Goal: Transaction & Acquisition: Purchase product/service

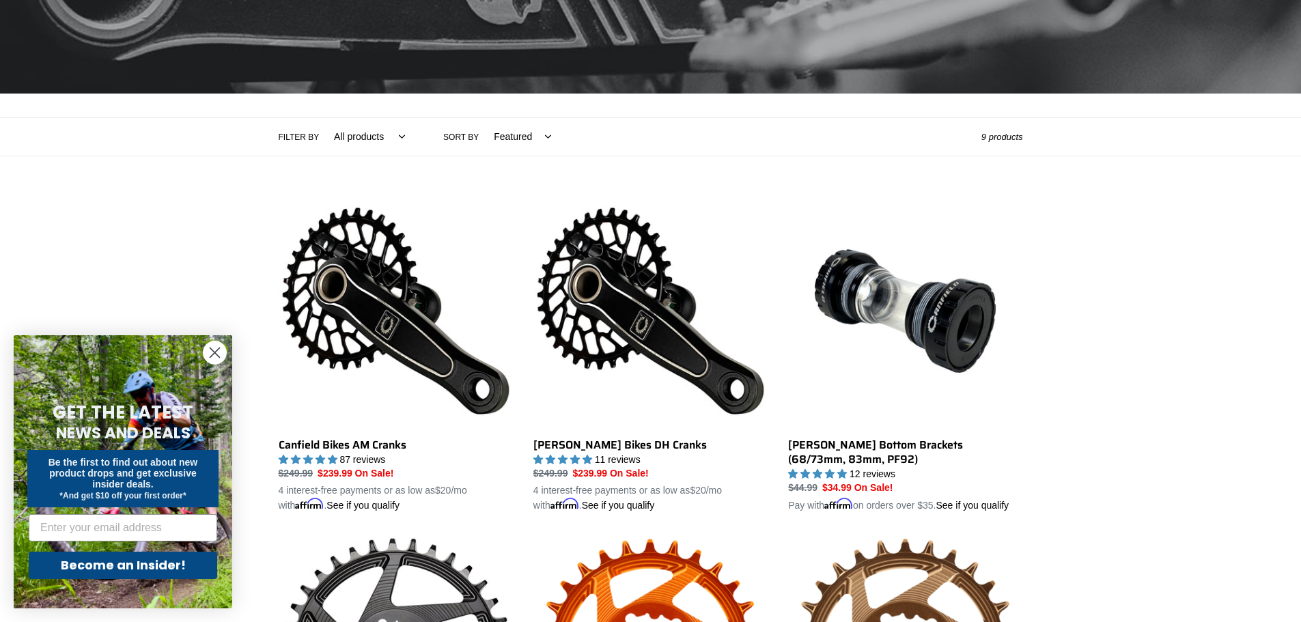
scroll to position [205, 0]
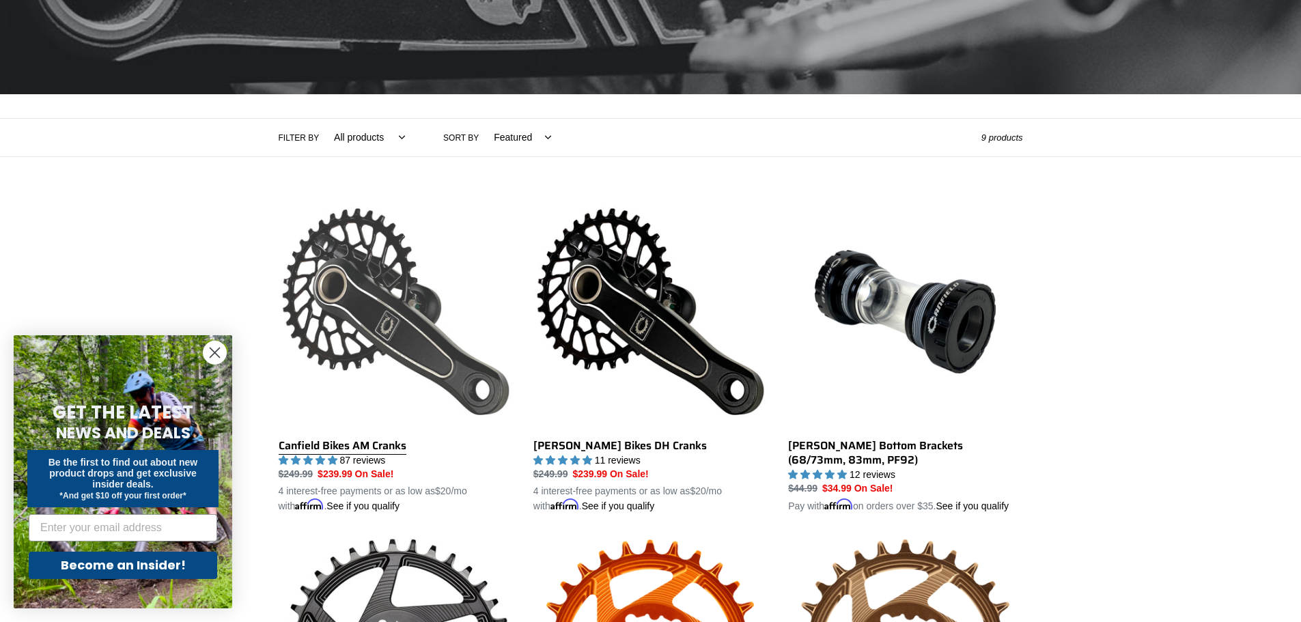
click at [430, 344] on link "Canfield Bikes AM Cranks" at bounding box center [396, 355] width 234 height 320
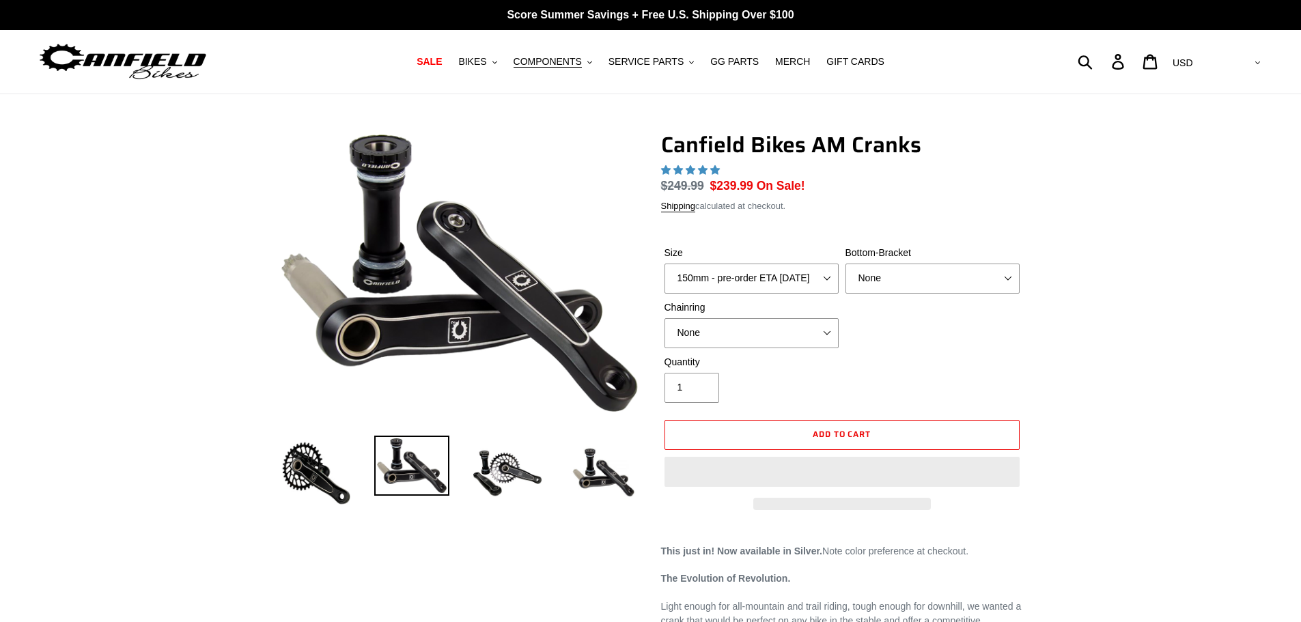
select select "highest-rating"
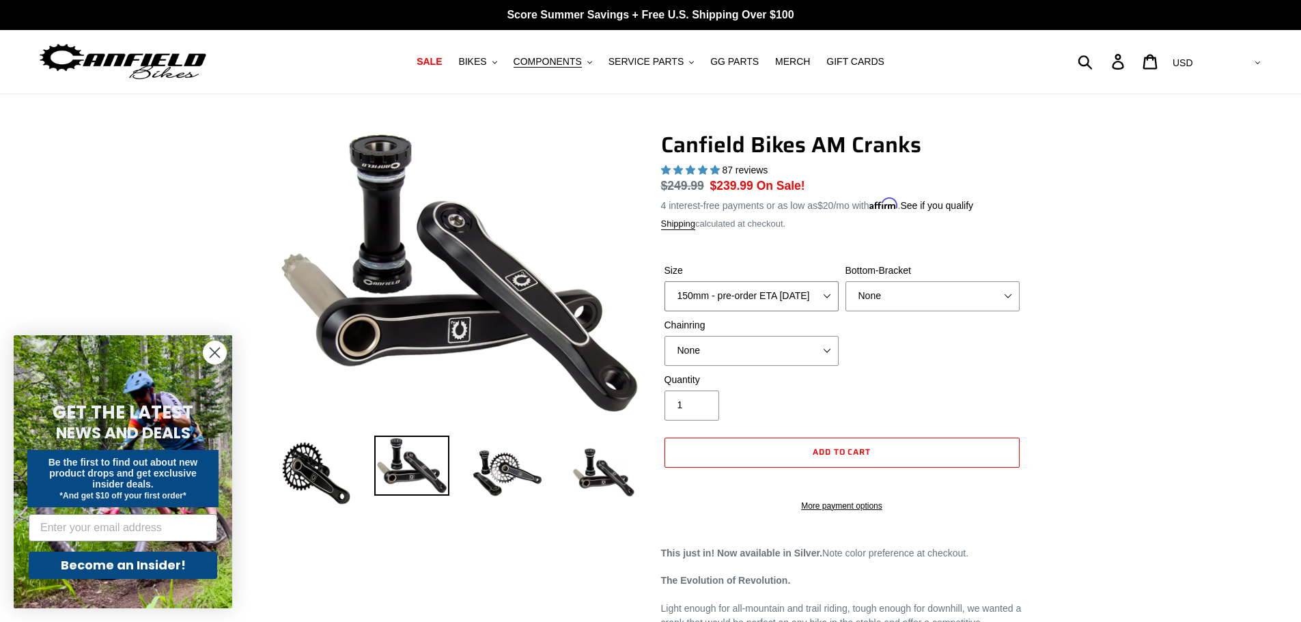
click at [718, 300] on select "150mm - pre-order ETA 9/30/25 155mm - pre-order ETA 9/30/25 160mm - pre-order E…" at bounding box center [752, 296] width 174 height 30
select select "165mm - pre-order ETA [DATE]"
click at [665, 281] on select "150mm - pre-order ETA 9/30/25 155mm - pre-order ETA 9/30/25 160mm - pre-order E…" at bounding box center [752, 296] width 174 height 30
click at [893, 296] on select "None BSA Threaded 68/73mm Press Fit PF92" at bounding box center [933, 296] width 174 height 30
select select "BSA Threaded 68/73mm"
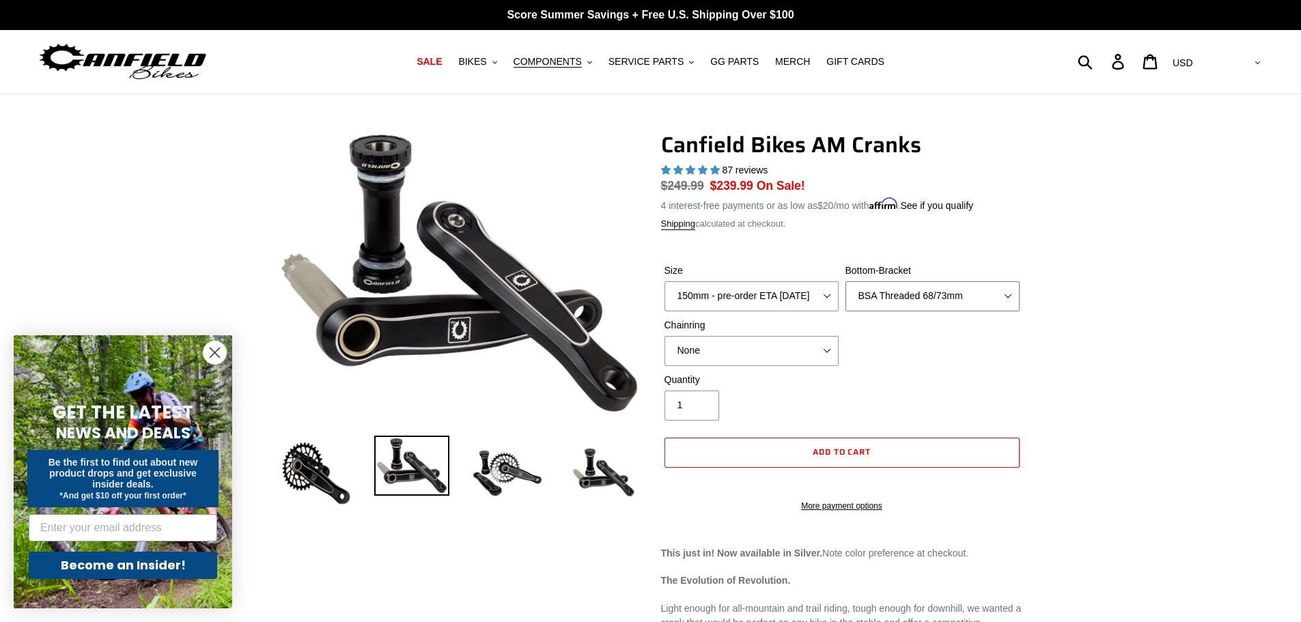
click at [846, 281] on select "None BSA Threaded 68/73mm Press Fit PF92" at bounding box center [933, 296] width 174 height 30
click at [736, 357] on select "None 30t Round (Boost 148) 30t Oval (Boost 148) 32t Round (Boost 148) 32t Oval …" at bounding box center [752, 351] width 174 height 30
click at [920, 358] on div "Size 150mm - pre-order ETA 9/30/25 155mm - pre-order ETA 9/30/25 160mm - pre-or…" at bounding box center [842, 318] width 362 height 109
click at [669, 348] on select "None 30t Round (Boost 148) 30t Oval (Boost 148) 32t Round (Boost 148) 32t Oval …" at bounding box center [752, 351] width 174 height 30
select select "30t Round (Boost 148)"
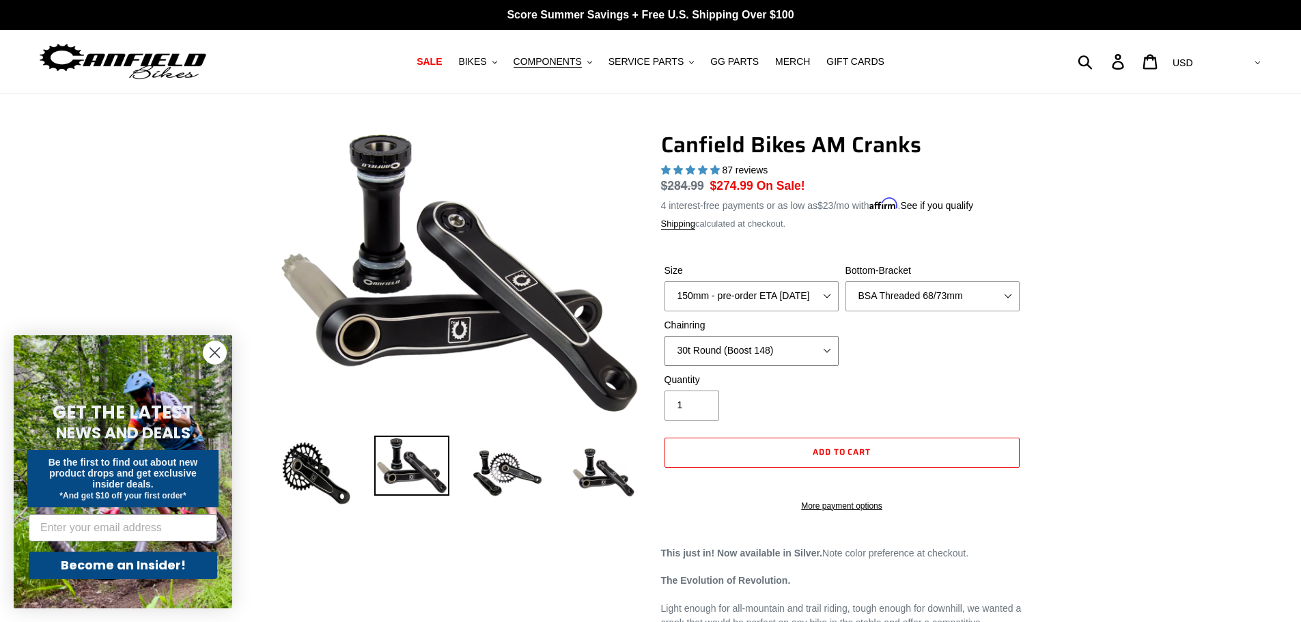
click at [665, 336] on select "None 30t Round (Boost 148) 30t Oval (Boost 148) 32t Round (Boost 148) 32t Oval …" at bounding box center [752, 351] width 174 height 30
click at [735, 455] on button "Add to cart" at bounding box center [842, 453] width 355 height 30
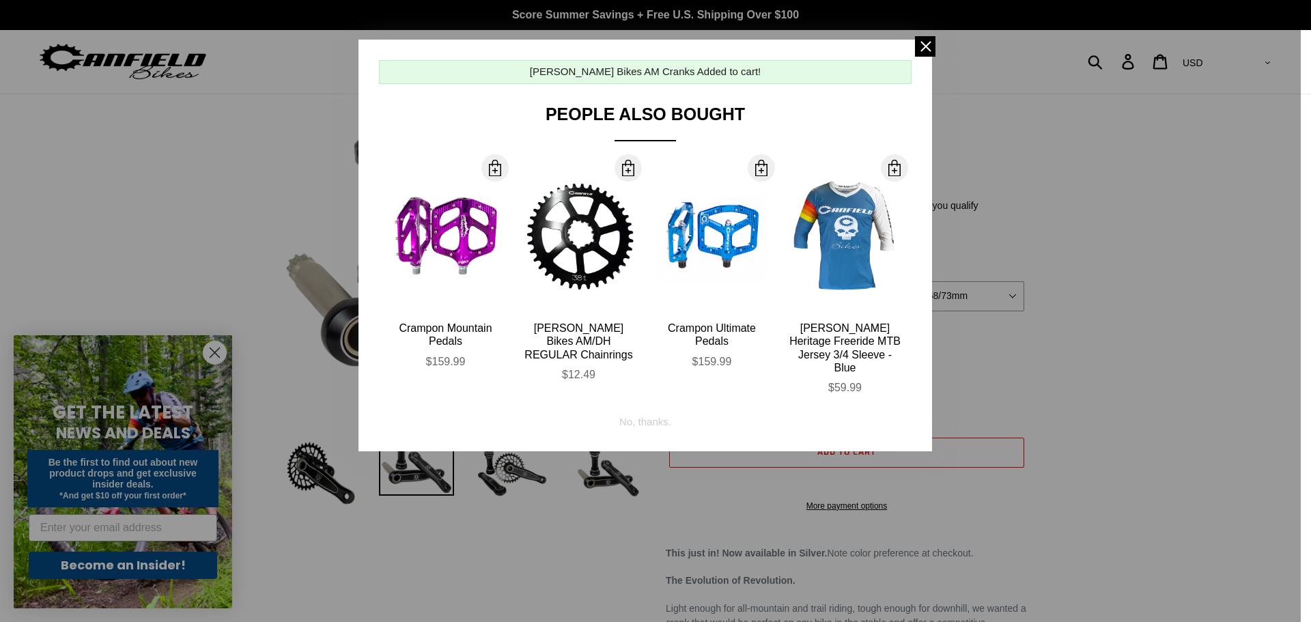
click at [656, 404] on div "No, thanks." at bounding box center [646, 417] width 52 height 26
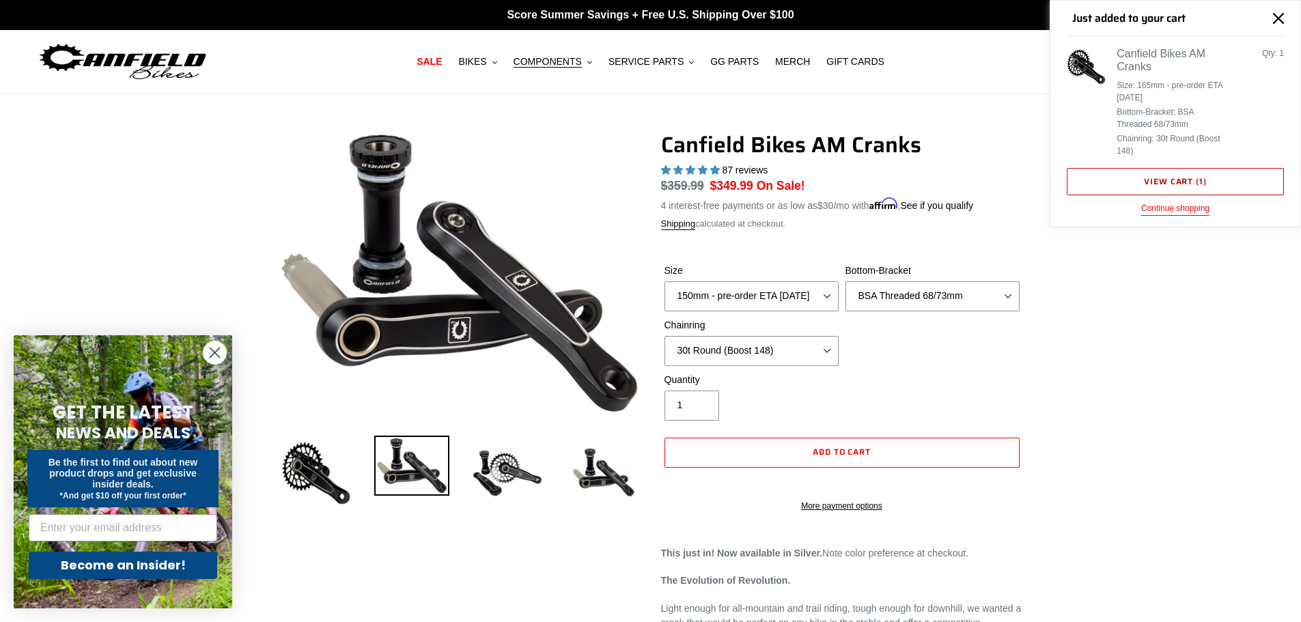
click at [1142, 184] on link "View cart ( 1 )" at bounding box center [1175, 181] width 217 height 27
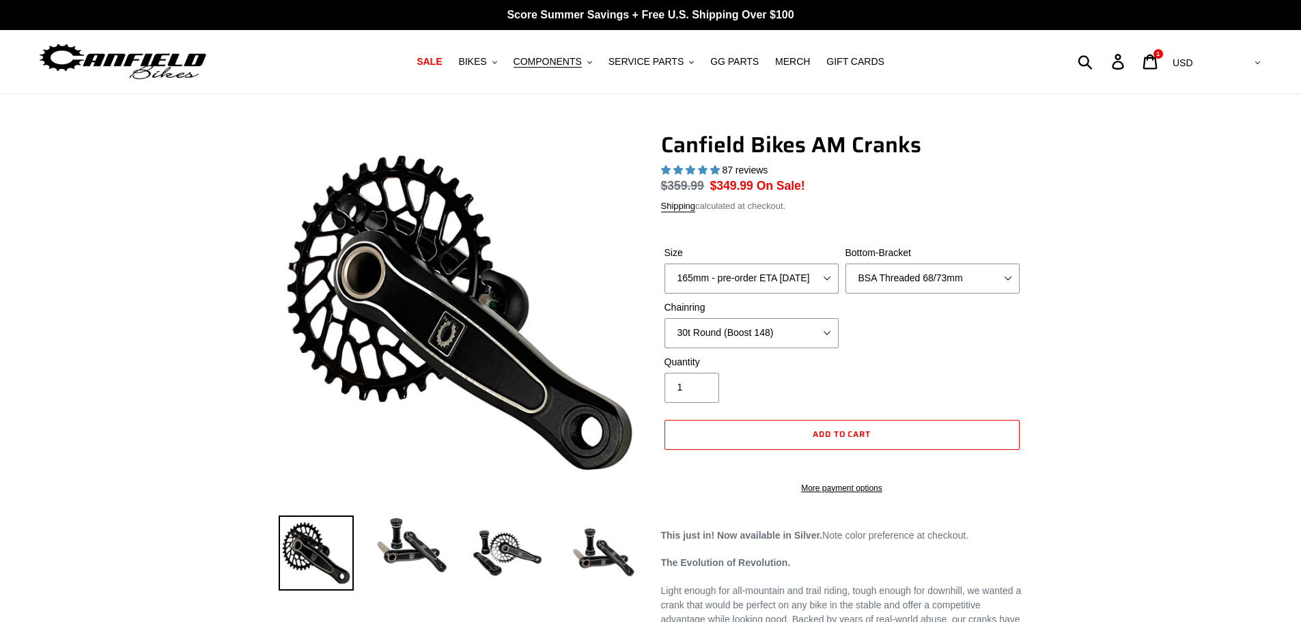
select select "highest-rating"
